Goal: Information Seeking & Learning: Learn about a topic

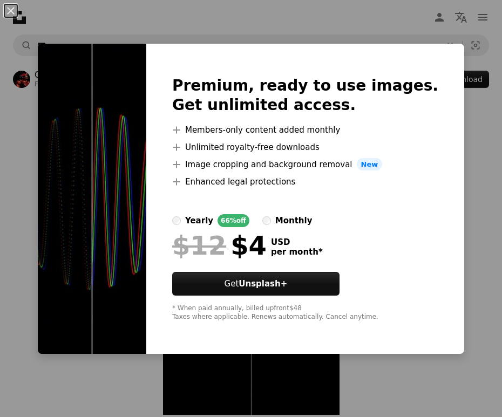
scroll to position [89, 0]
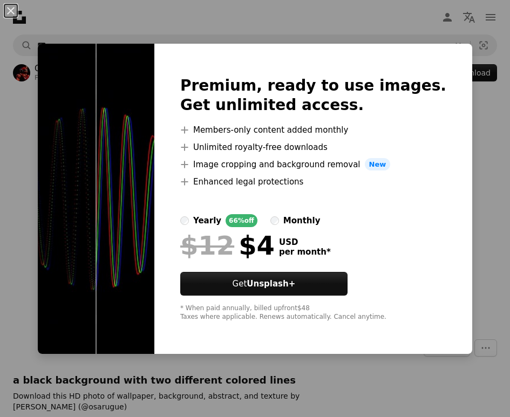
click at [278, 14] on div "An X shape Premium, ready to use images. Get unlimited access. A plus sign Memb…" at bounding box center [255, 208] width 510 height 417
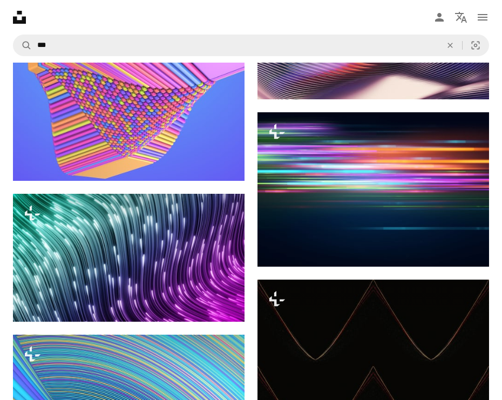
scroll to position [11022, 0]
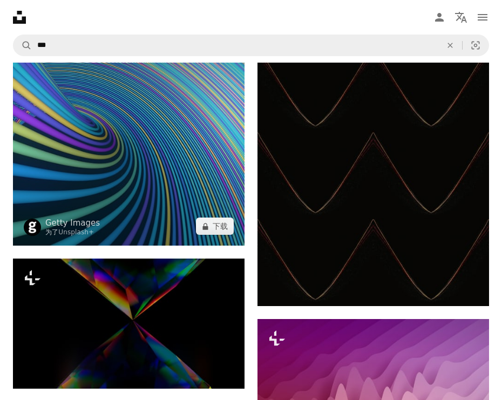
click at [90, 104] on img at bounding box center [129, 130] width 232 height 232
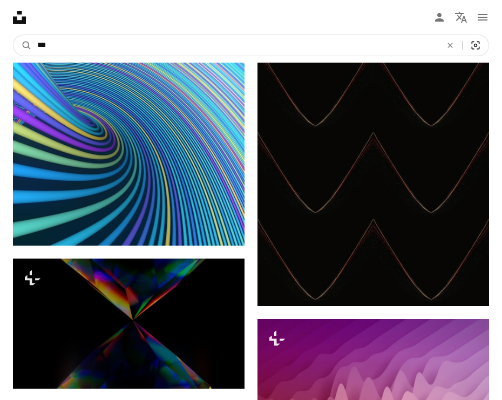
click at [483, 44] on icon "Visual search" at bounding box center [476, 45] width 26 height 11
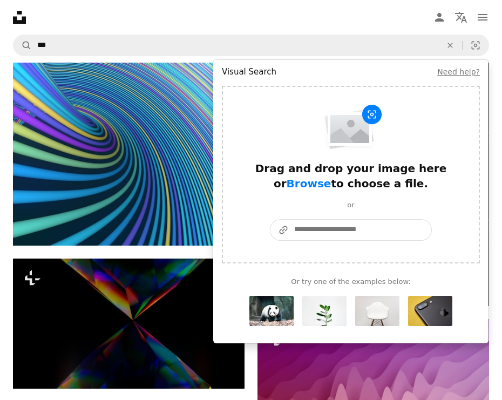
click at [328, 230] on input "A URL sharing icon (chains) Paste an image or a URL" at bounding box center [360, 230] width 143 height 21
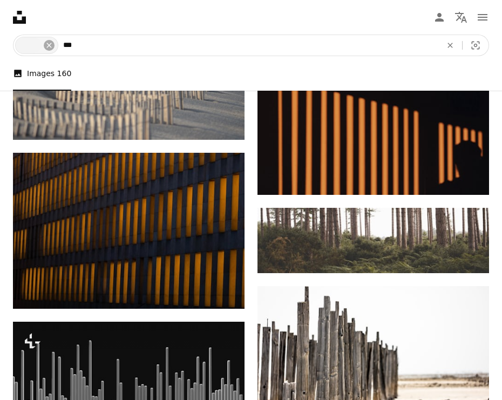
scroll to position [3762, 0]
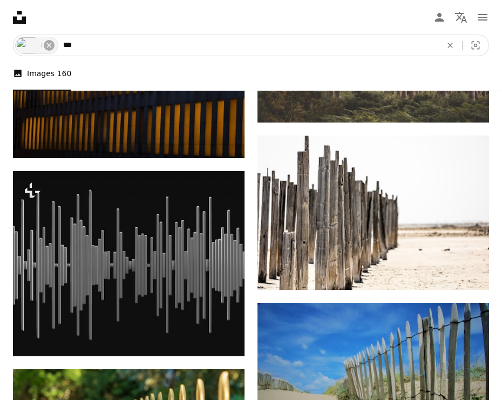
click at [330, 45] on input "***" at bounding box center [248, 45] width 381 height 21
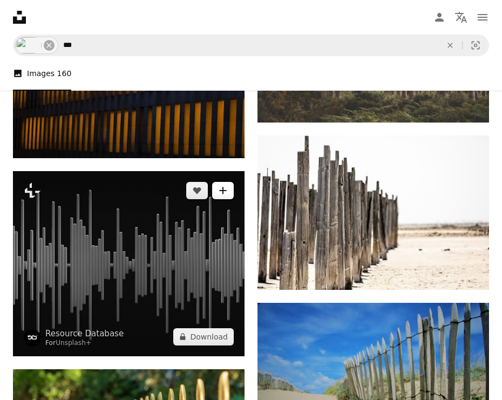
click at [220, 192] on icon "A plus sign" at bounding box center [223, 190] width 9 height 9
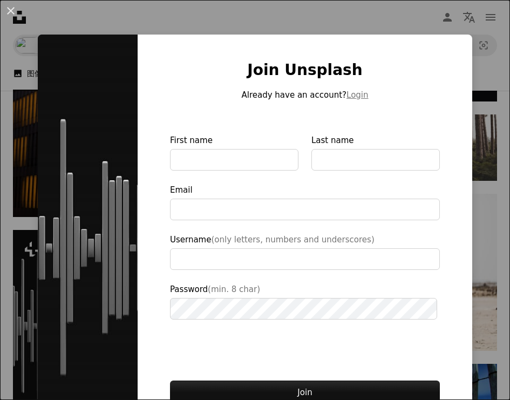
click at [316, 22] on div "An X shape Join Unsplash Already have an account? Login First name Last name Em…" at bounding box center [255, 200] width 510 height 400
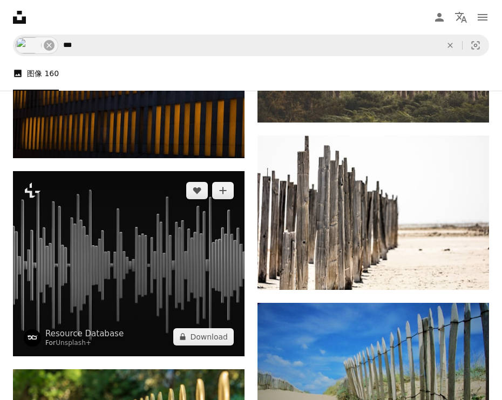
scroll to position [3788, 0]
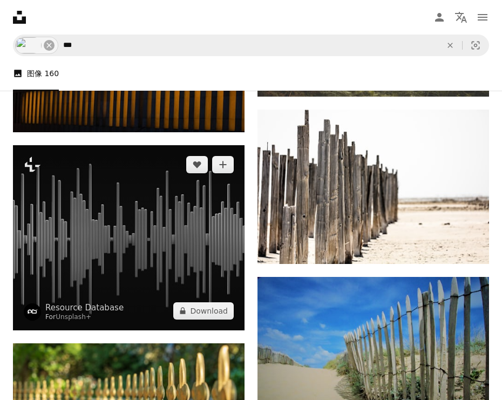
click at [143, 233] on img at bounding box center [129, 237] width 232 height 185
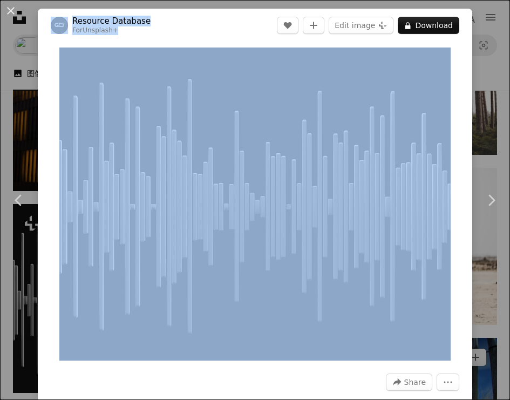
click at [469, 295] on div "An X shape Chevron left Chevron right Resource Database For Unsplash+ A heart A…" at bounding box center [255, 200] width 510 height 400
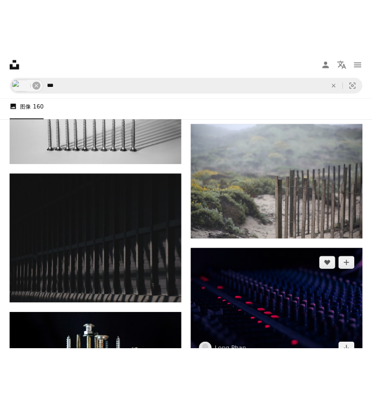
scroll to position [4482, 0]
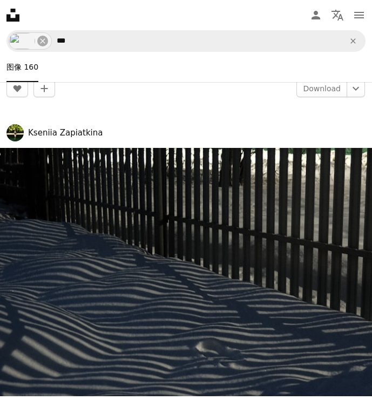
click at [178, 126] on span "Kseniia Zapiatkina" at bounding box center [185, 132] width 359 height 17
